Goal: Task Accomplishment & Management: Manage account settings

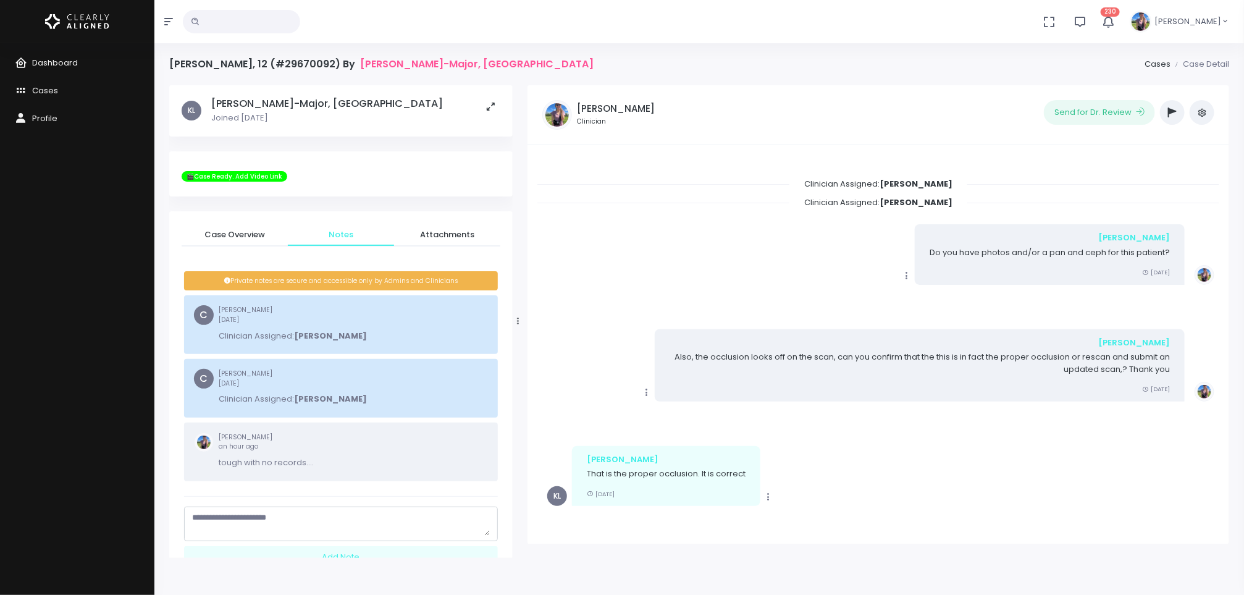
scroll to position [161, 0]
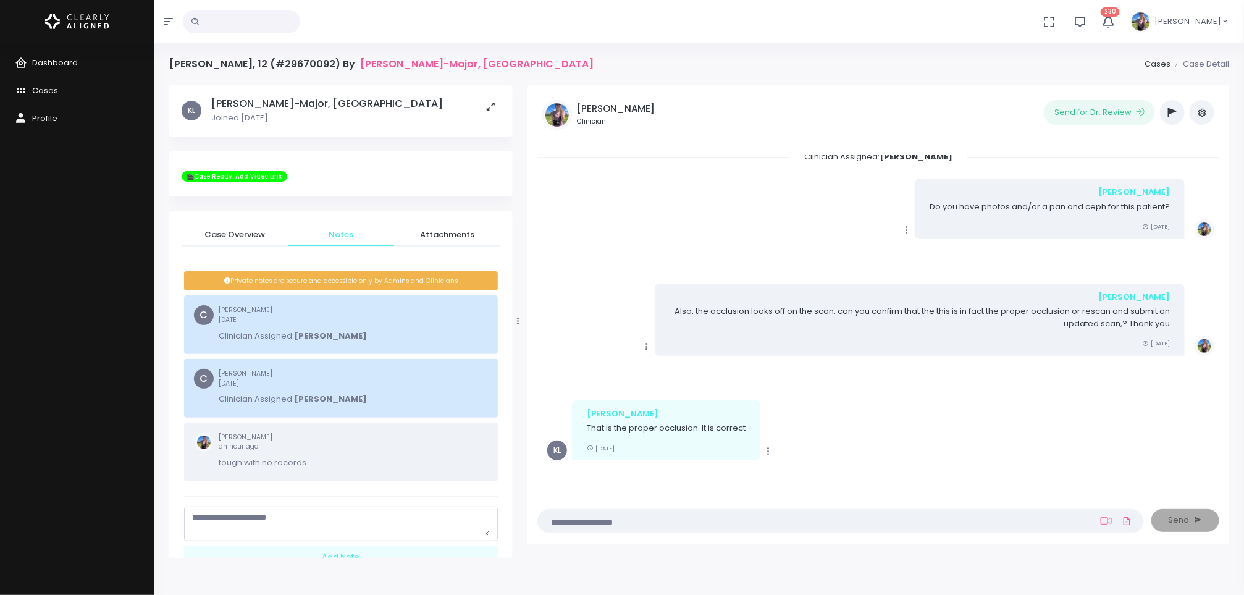
click at [44, 67] on span "Dashboard" at bounding box center [55, 63] width 46 height 12
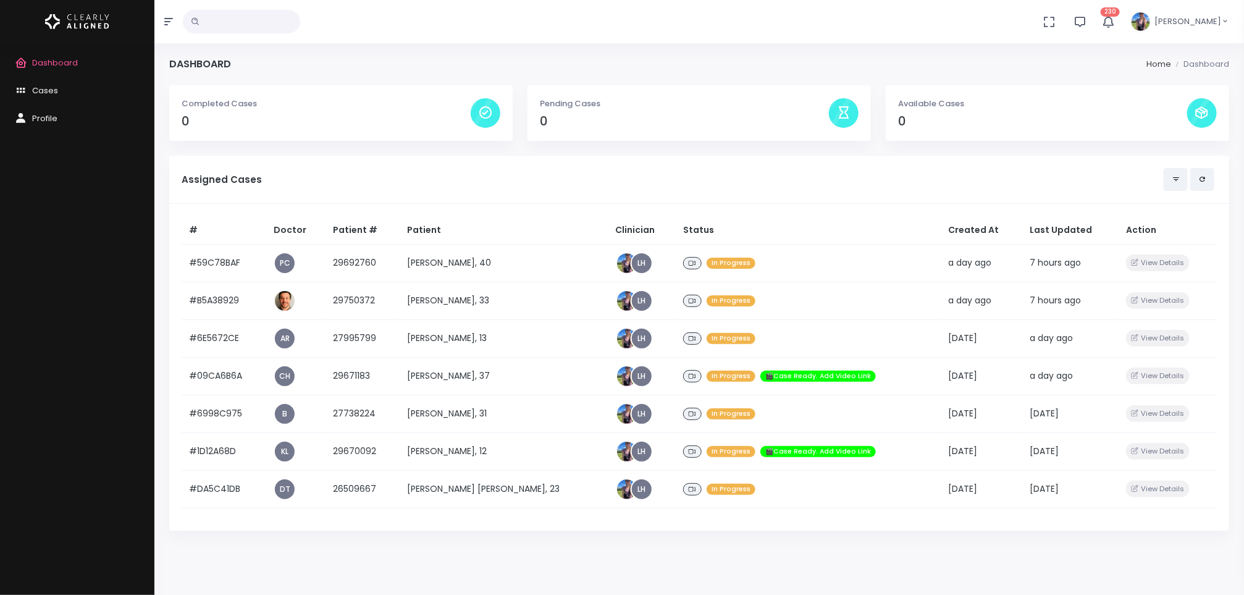
click at [485, 408] on td "[PERSON_NAME], 31" at bounding box center [504, 414] width 209 height 38
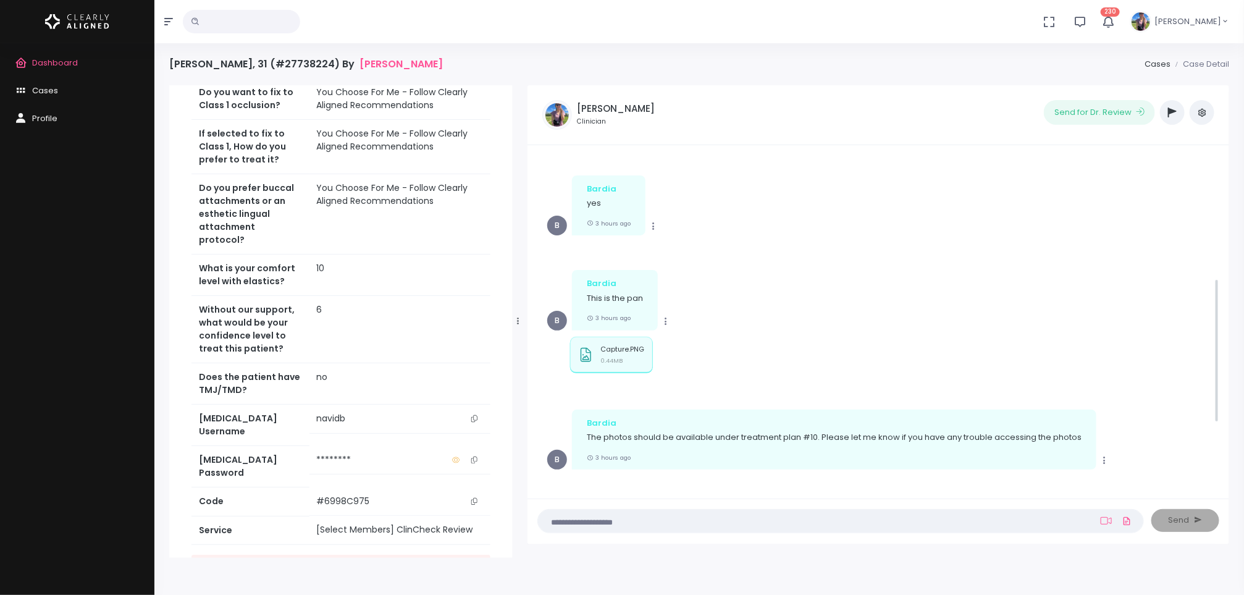
scroll to position [258, 0]
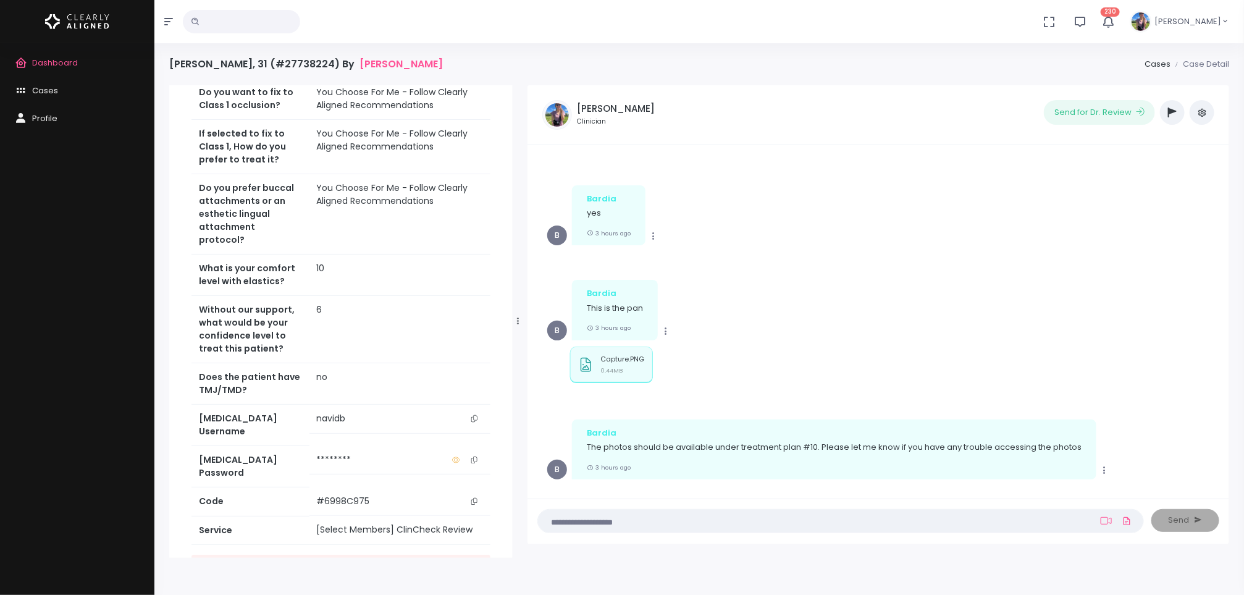
click at [814, 295] on div "Mark as Video Review Copy Bardia This is the pan 3 hours ago B" at bounding box center [878, 310] width 662 height 60
click at [621, 350] on div "Capture.PNG 0.44MB" at bounding box center [611, 362] width 83 height 36
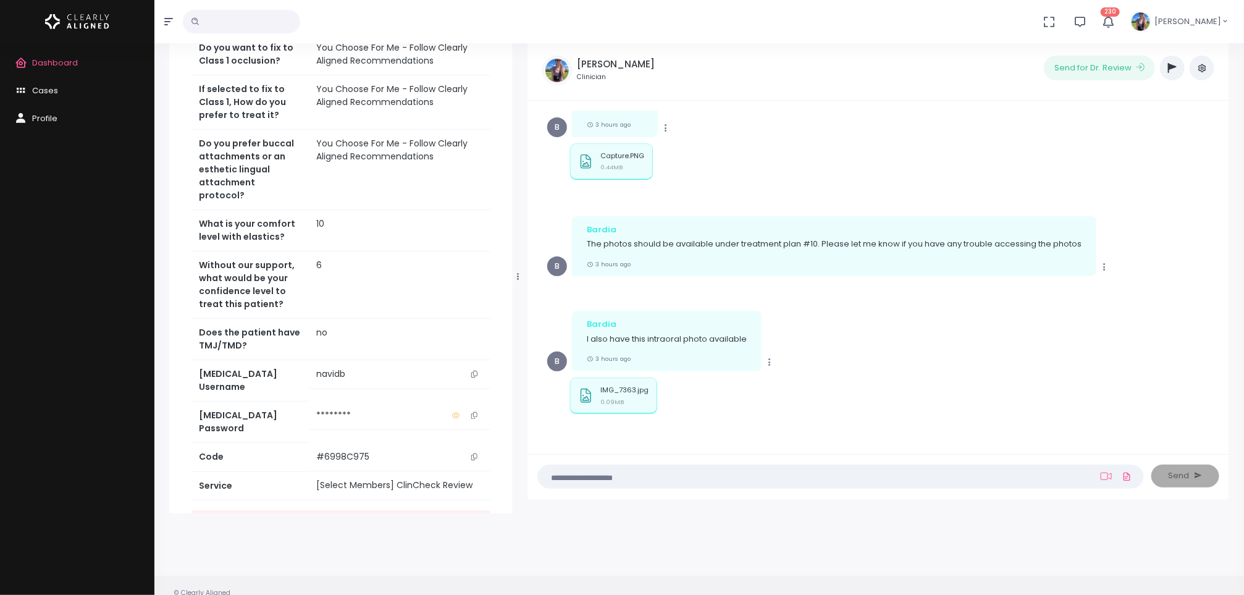
scroll to position [45, 0]
click at [626, 402] on div "IMG_7363.jpg 0.09MB" at bounding box center [624, 396] width 48 height 23
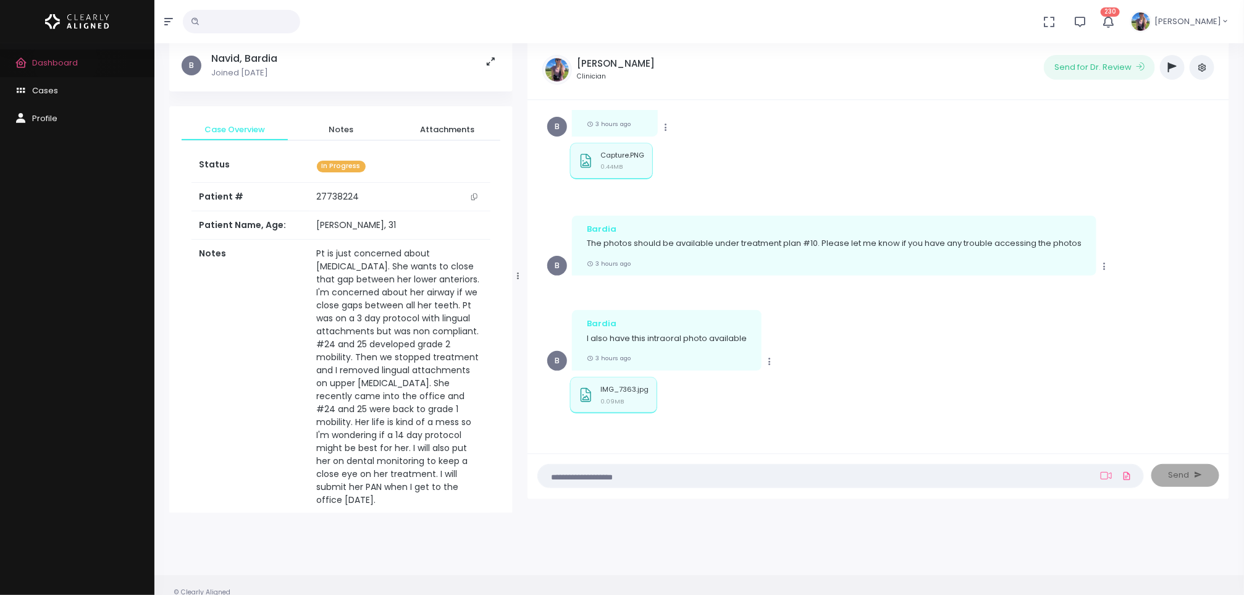
click at [65, 60] on span "Dashboard" at bounding box center [55, 63] width 46 height 12
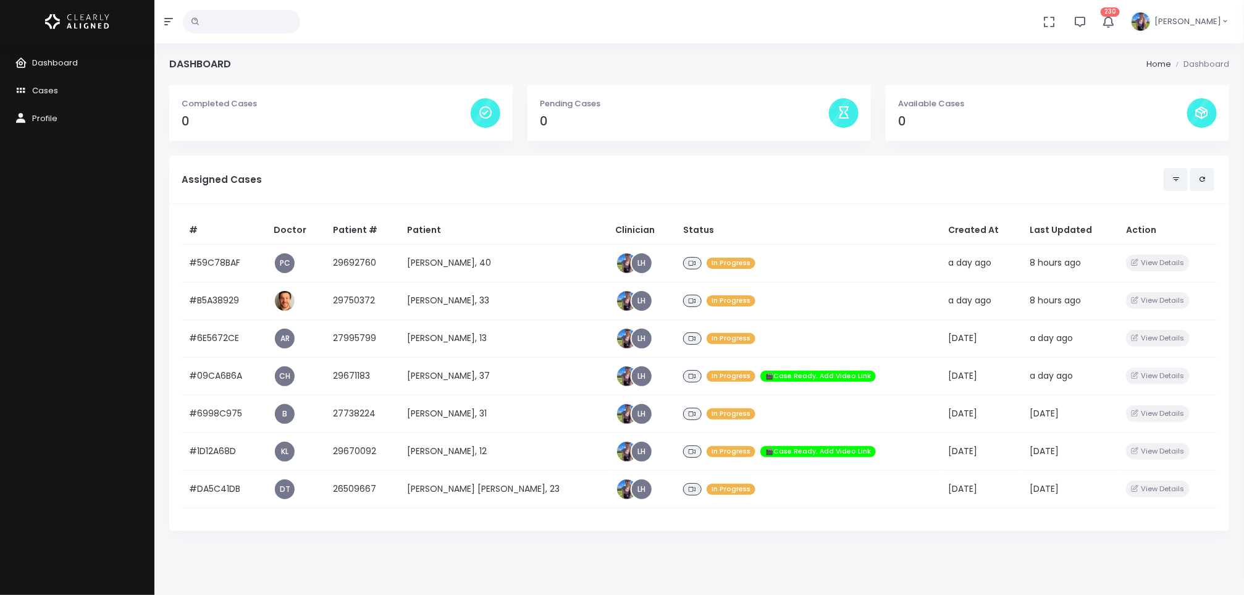
click at [461, 300] on td "[PERSON_NAME], 33" at bounding box center [504, 301] width 209 height 38
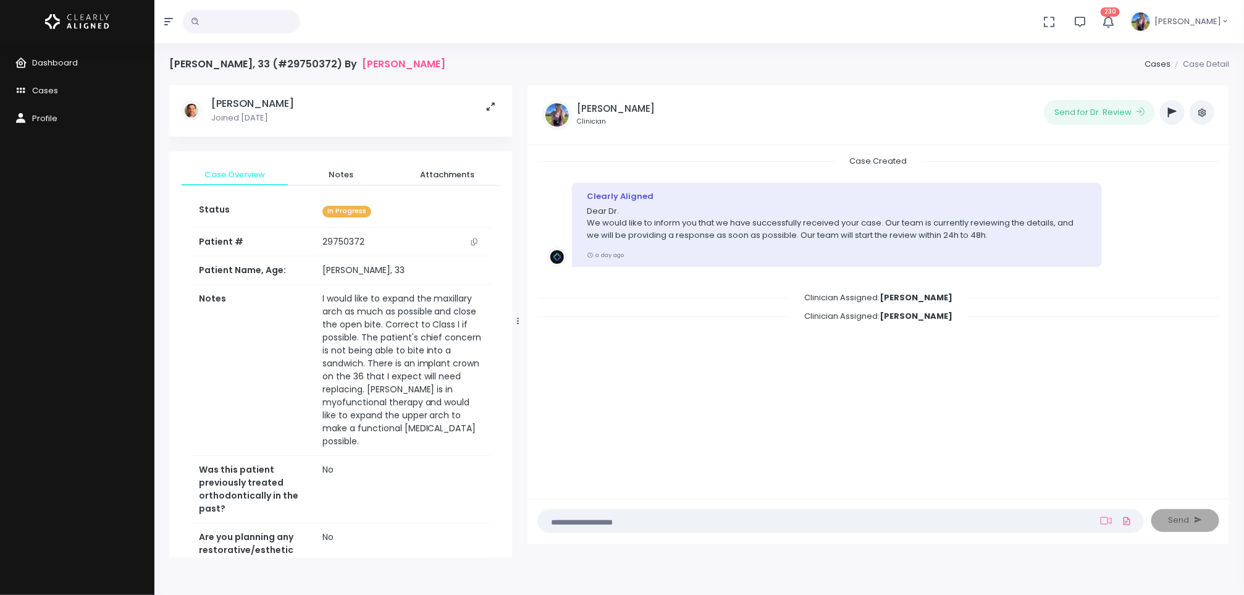
click at [472, 240] on icon "scrollable content" at bounding box center [474, 241] width 6 height 7
click at [48, 57] on span "Dashboard" at bounding box center [55, 63] width 46 height 12
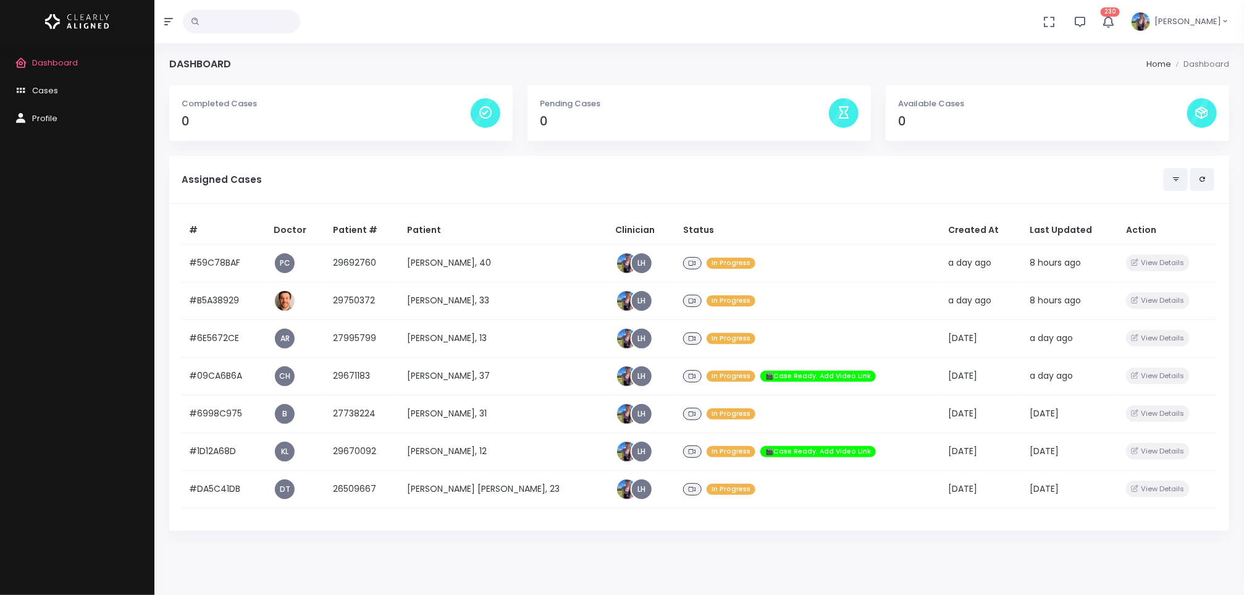
click at [466, 254] on td "[PERSON_NAME], 40" at bounding box center [504, 263] width 209 height 38
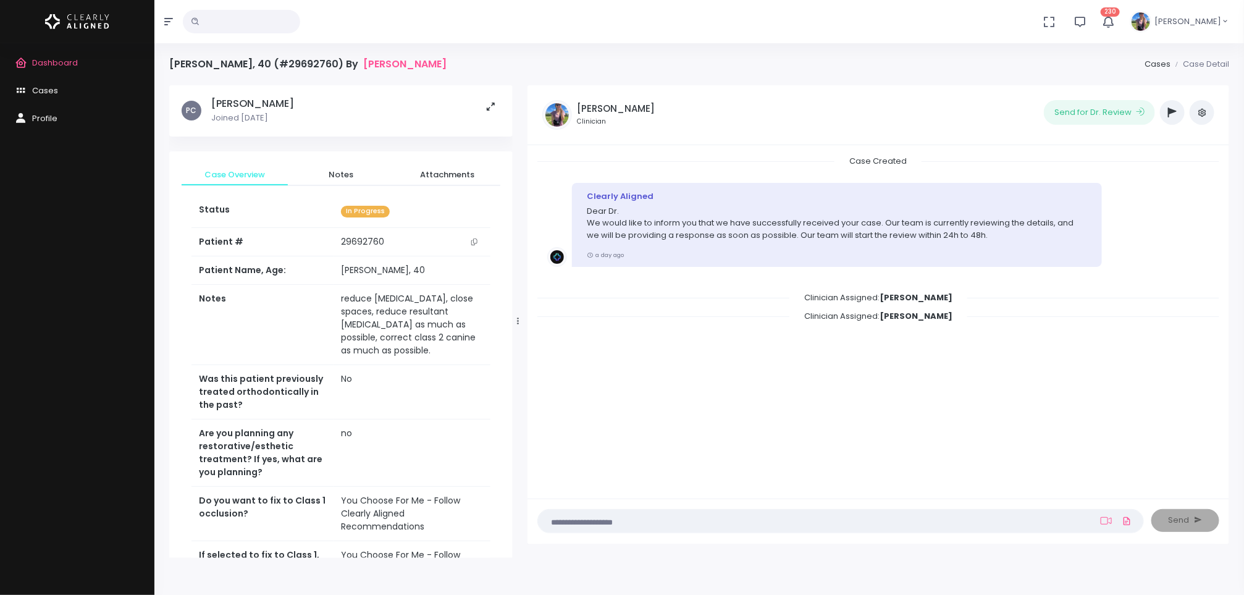
click at [472, 241] on icon "scrollable content" at bounding box center [474, 241] width 6 height 7
click at [46, 86] on span "Cases" at bounding box center [45, 91] width 26 height 12
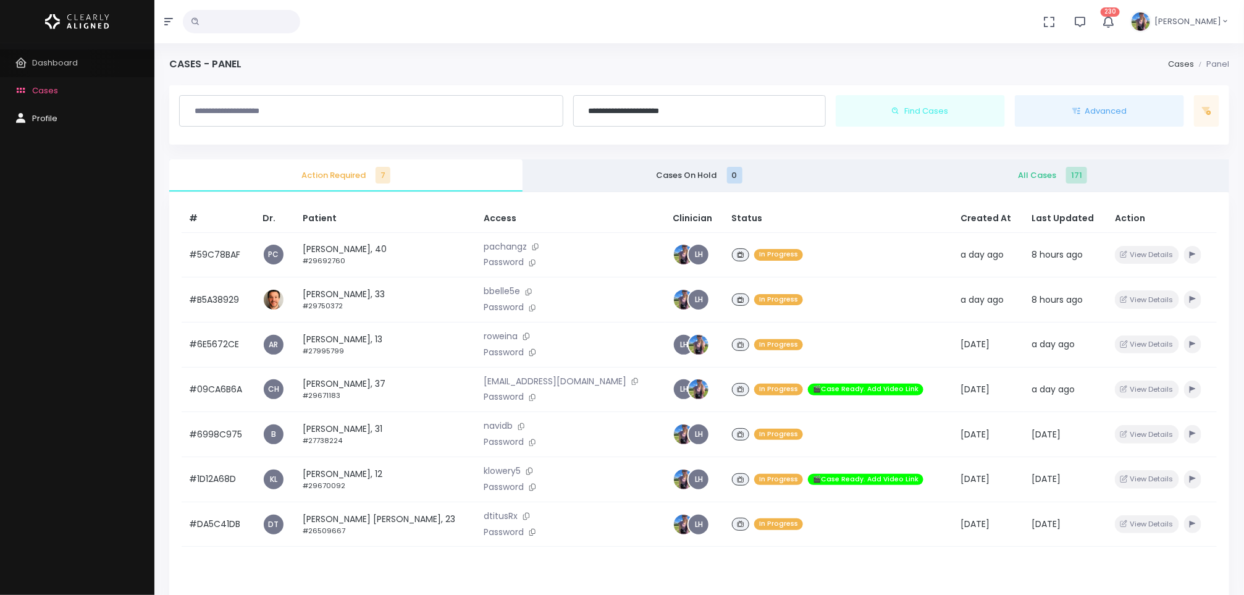
click at [59, 64] on span "Dashboard" at bounding box center [55, 63] width 46 height 12
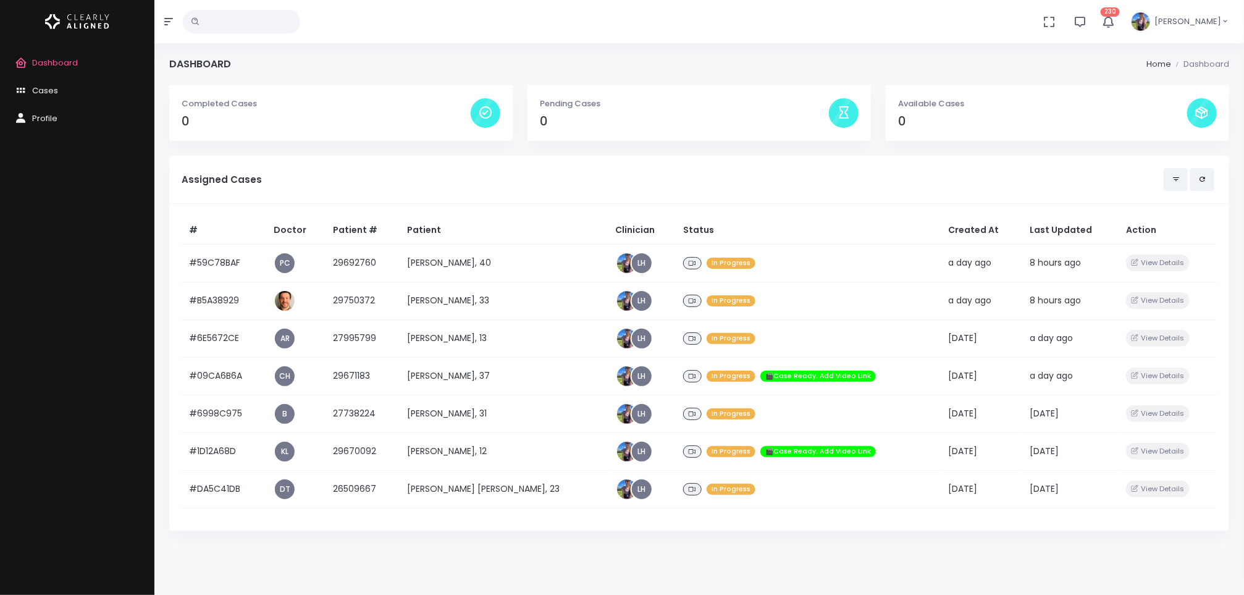
click at [467, 302] on td "[PERSON_NAME], 33" at bounding box center [504, 301] width 209 height 38
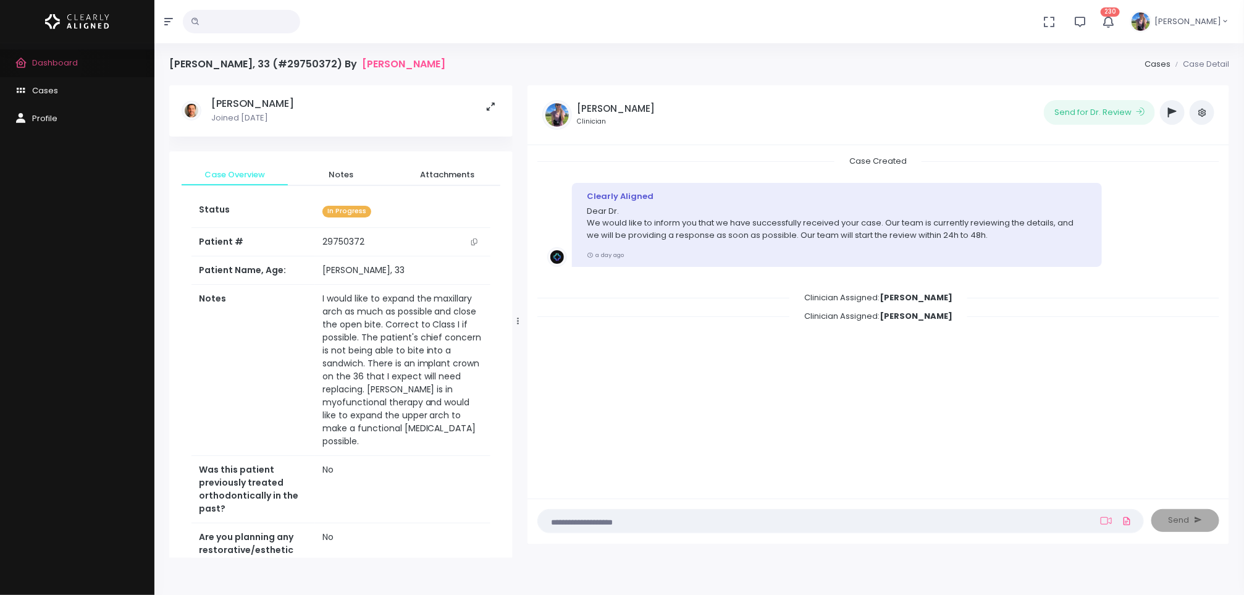
click at [50, 65] on span "Dashboard" at bounding box center [55, 63] width 46 height 12
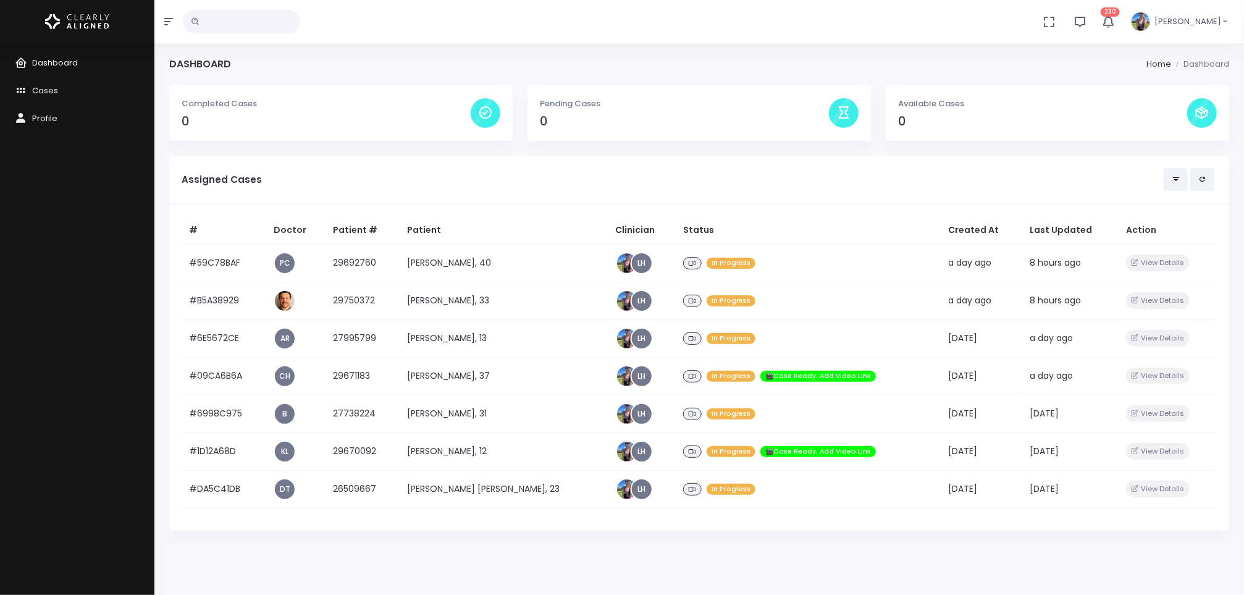
click at [443, 271] on td "[PERSON_NAME], 40" at bounding box center [504, 263] width 209 height 38
